Goal: Task Accomplishment & Management: Complete application form

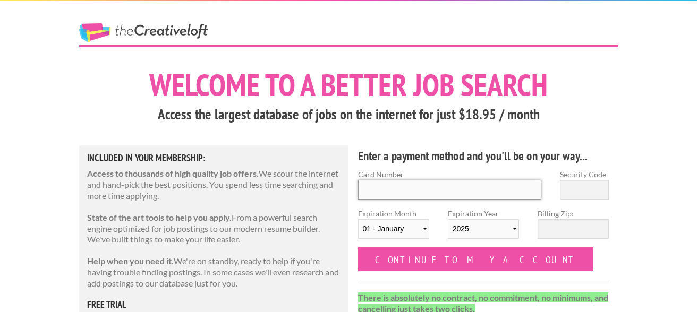
click at [504, 183] on input "Card Number" at bounding box center [450, 190] width 184 height 20
type input "4482 6175 3249 3954"
click at [592, 195] on input "Security Code" at bounding box center [584, 190] width 49 height 20
type input "916"
click at [406, 230] on select "01 - January 02 - February 03 - March 04 - April 05 - May 06 - June 07 - July 0…" at bounding box center [393, 229] width 71 height 20
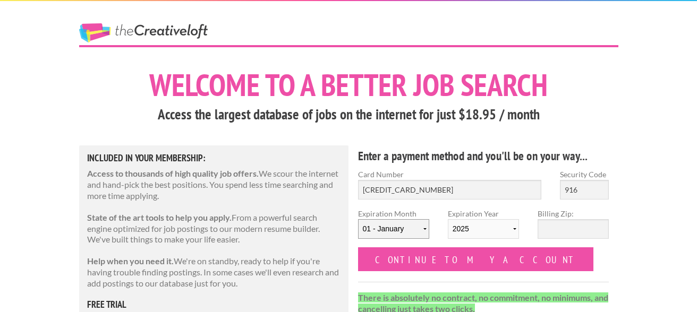
select select "06"
click at [486, 228] on select "2025 2026 2027 2028 2029 2030 2031 2032 2033 2034" at bounding box center [483, 229] width 71 height 20
select select "2029"
click at [582, 227] on input "Billing Zip:" at bounding box center [572, 229] width 71 height 20
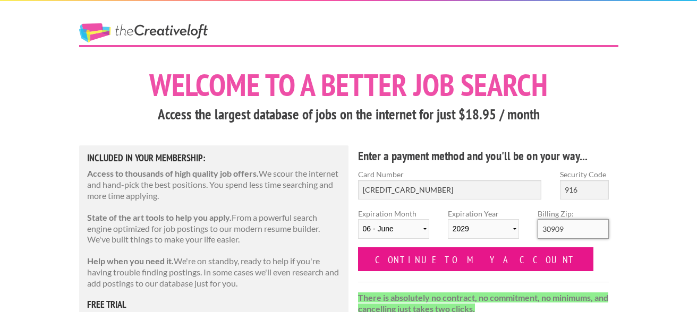
type input "30909"
click at [443, 263] on input "Continue to my account" at bounding box center [476, 259] width 236 height 24
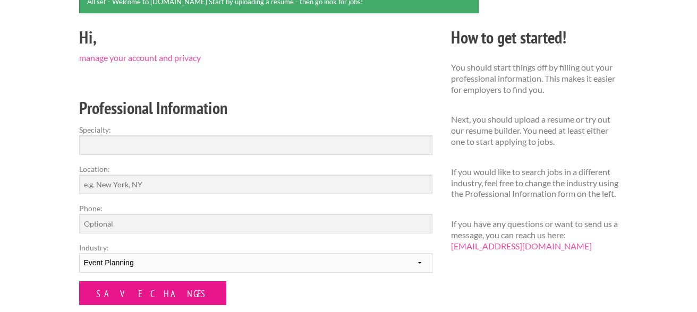
scroll to position [109, 0]
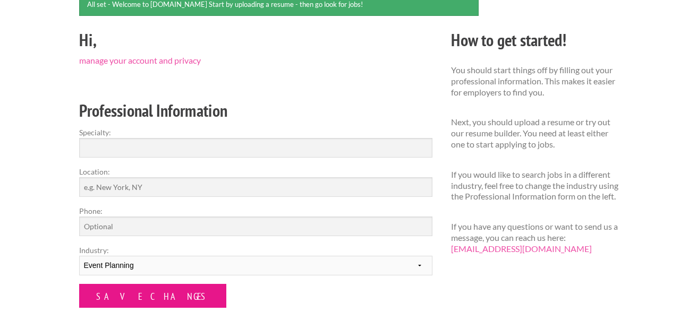
click at [121, 258] on select "--------- Fashion Interior Design Photography Event Planning Entertainment Musi…" at bounding box center [255, 266] width 353 height 20
click at [120, 284] on input "Save Changes" at bounding box center [152, 296] width 147 height 24
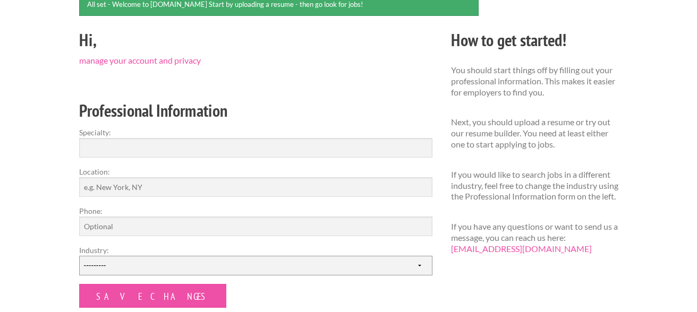
click at [107, 267] on select "--------- Fashion Interior Design Photography Event Planning Entertainment Musi…" at bounding box center [255, 266] width 353 height 20
select select "5"
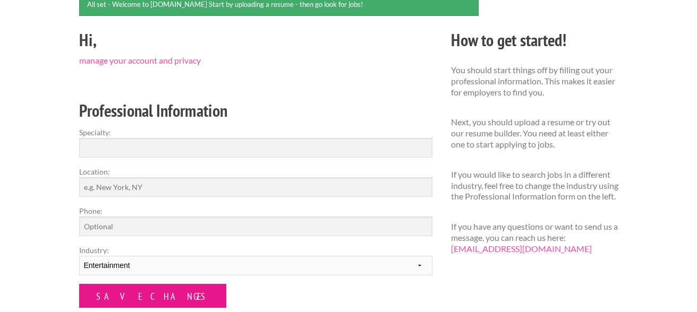
click at [119, 297] on input "Save Changes" at bounding box center [152, 296] width 147 height 24
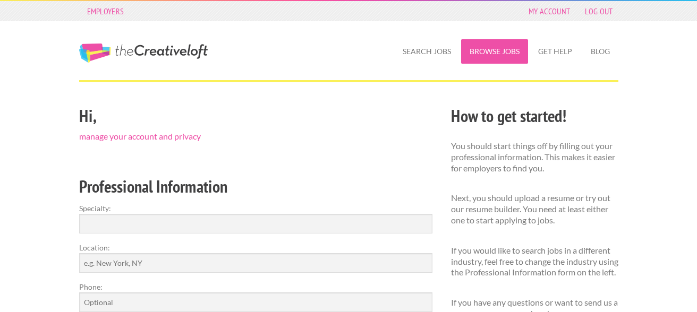
click at [510, 51] on link "Browse Jobs" at bounding box center [494, 51] width 67 height 24
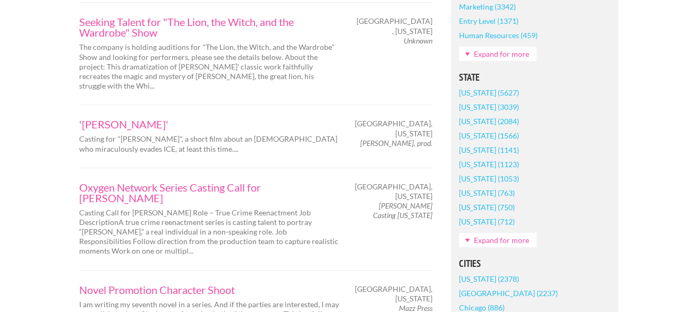
scroll to position [596, 0]
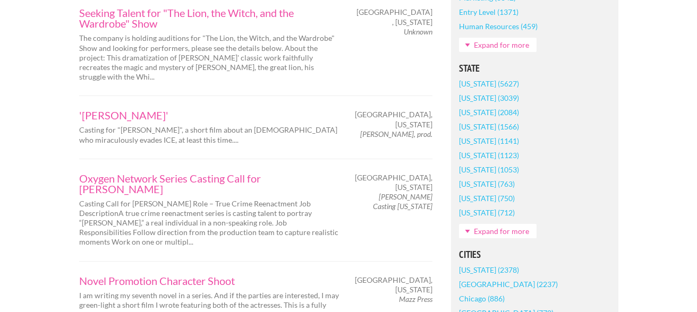
click at [478, 170] on link "Georgia (1053)" at bounding box center [489, 169] width 60 height 14
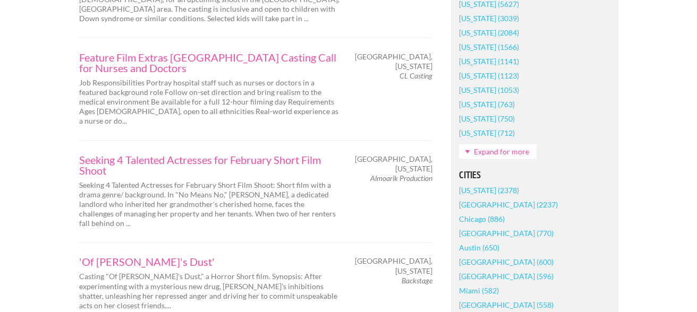
scroll to position [725, 0]
click at [278, 154] on link "Seeking 4 Talented Actresses for February Short Film Shoot" at bounding box center [209, 164] width 260 height 21
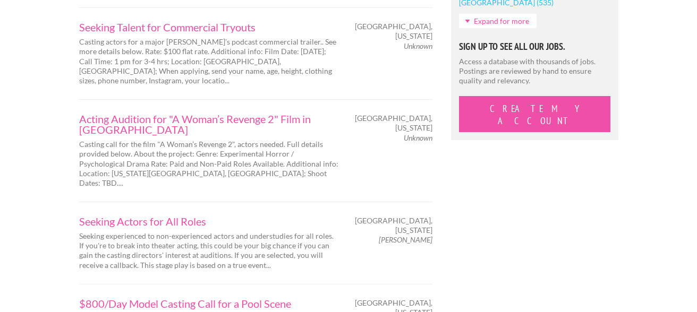
scroll to position [1053, 0]
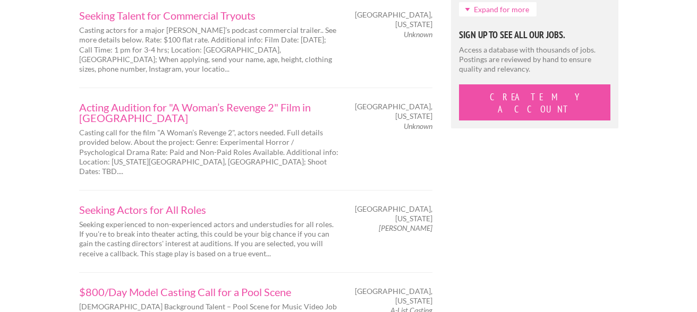
click at [147, 287] on link "$800/Day Model Casting Call for a Pool Scene" at bounding box center [209, 292] width 260 height 11
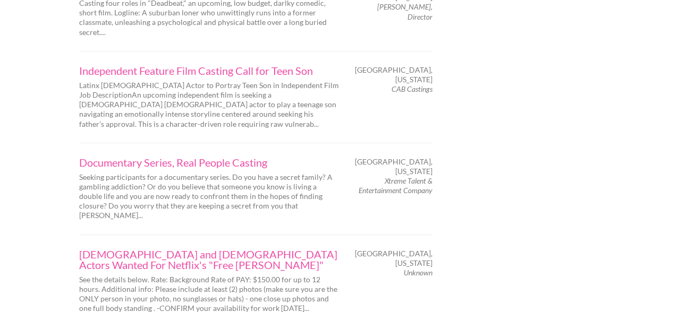
scroll to position [1734, 0]
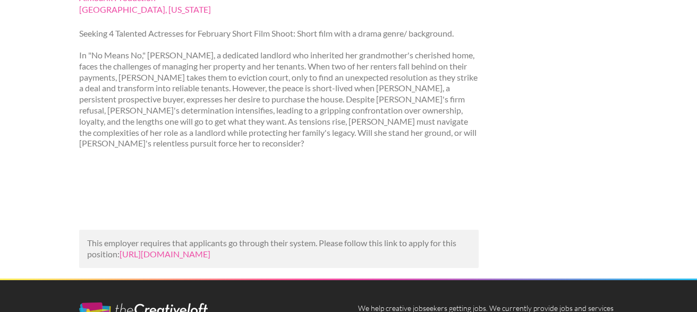
scroll to position [184, 0]
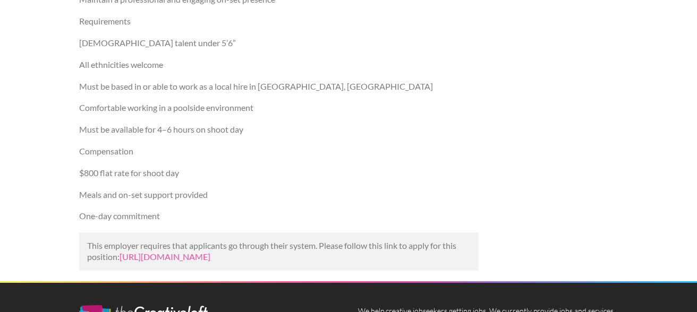
scroll to position [320, 0]
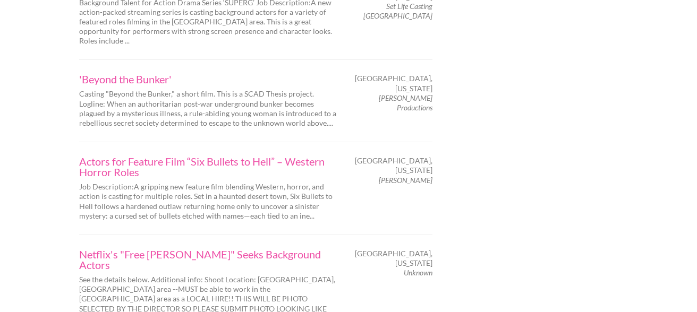
scroll to position [1685, 0]
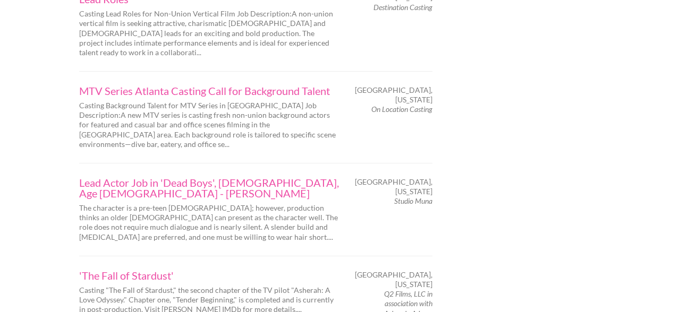
scroll to position [1605, 0]
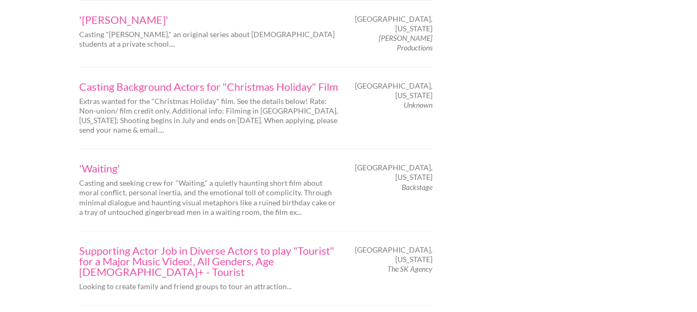
scroll to position [1651, 0]
